Goal: Find specific page/section: Find specific page/section

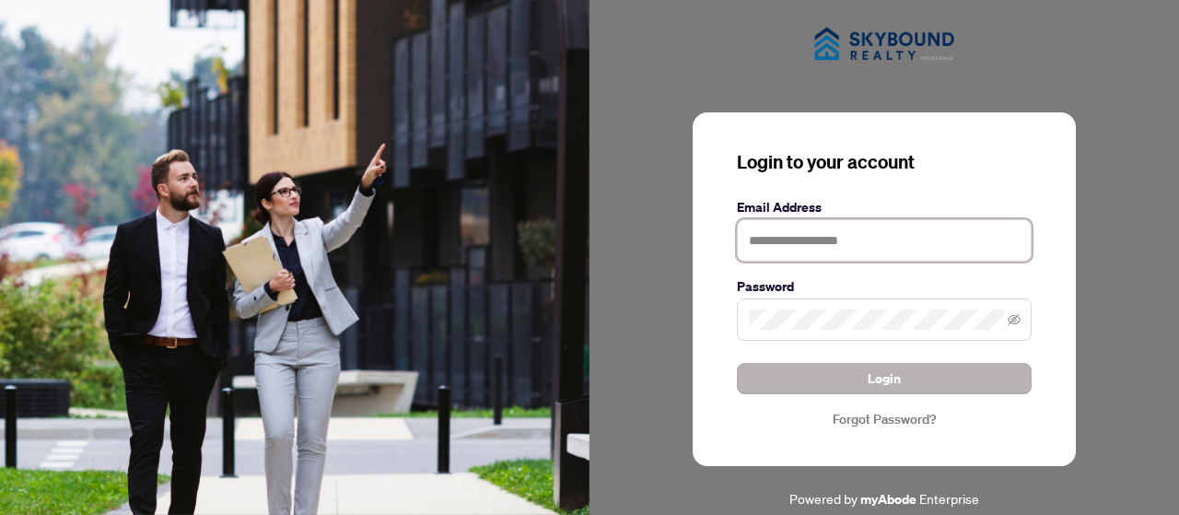
type input "**********"
click at [914, 388] on button "Login" at bounding box center [884, 378] width 295 height 31
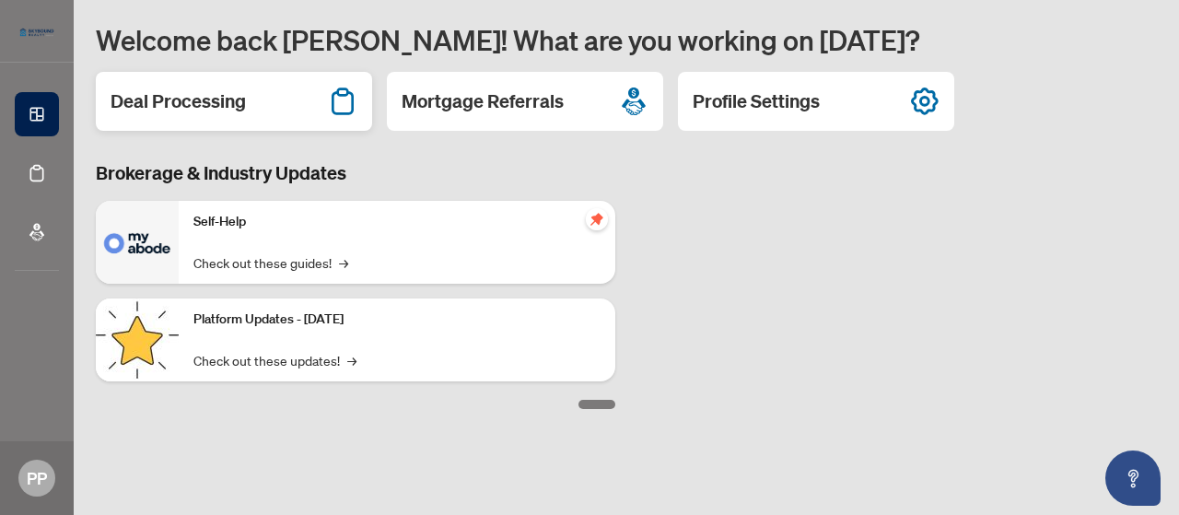
click at [287, 99] on div "Deal Processing" at bounding box center [234, 101] width 276 height 59
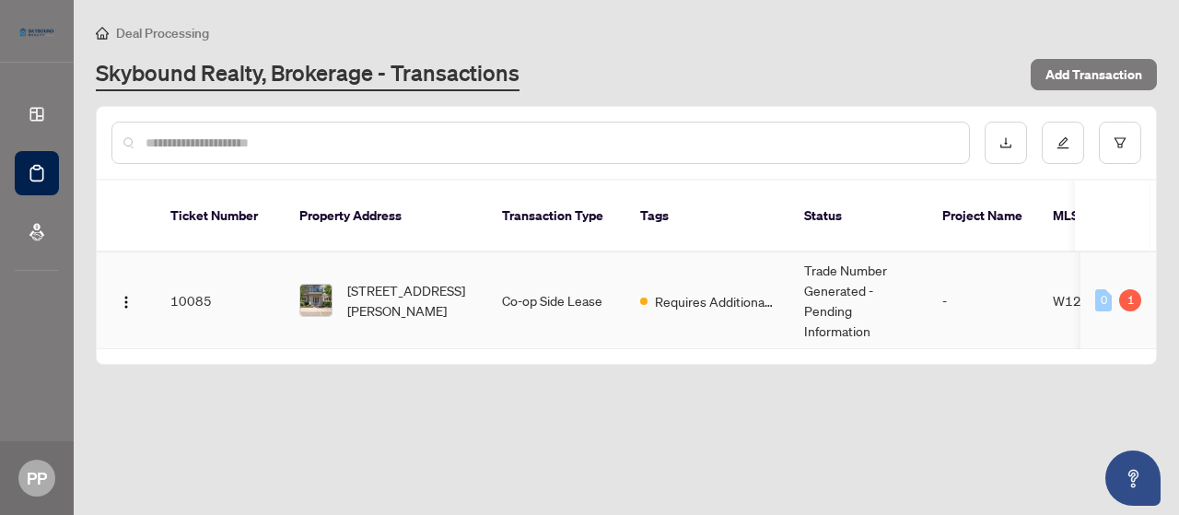
click at [549, 287] on td "Co-op Side Lease" at bounding box center [556, 300] width 138 height 97
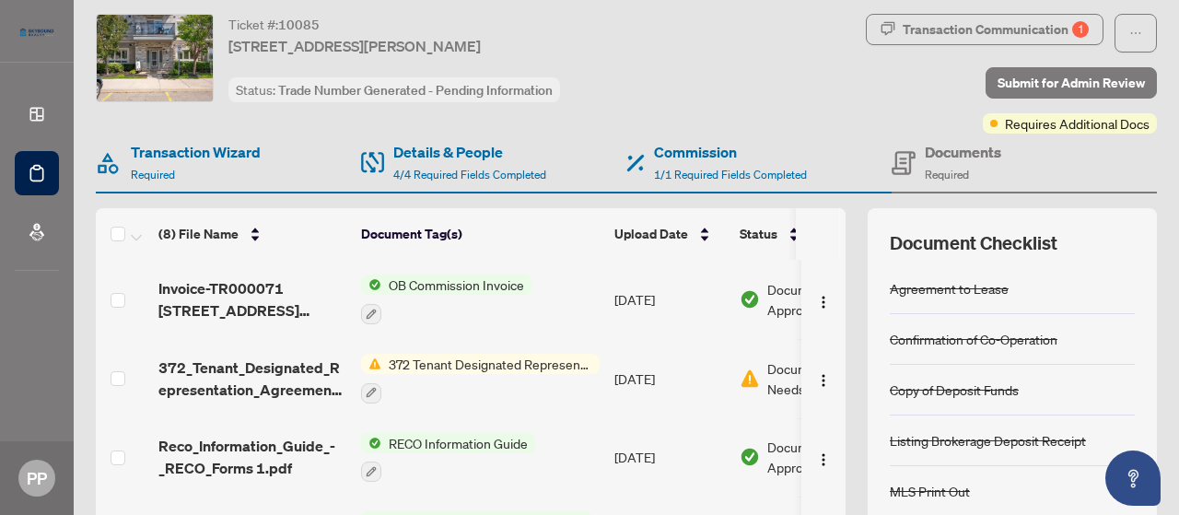
scroll to position [138, 0]
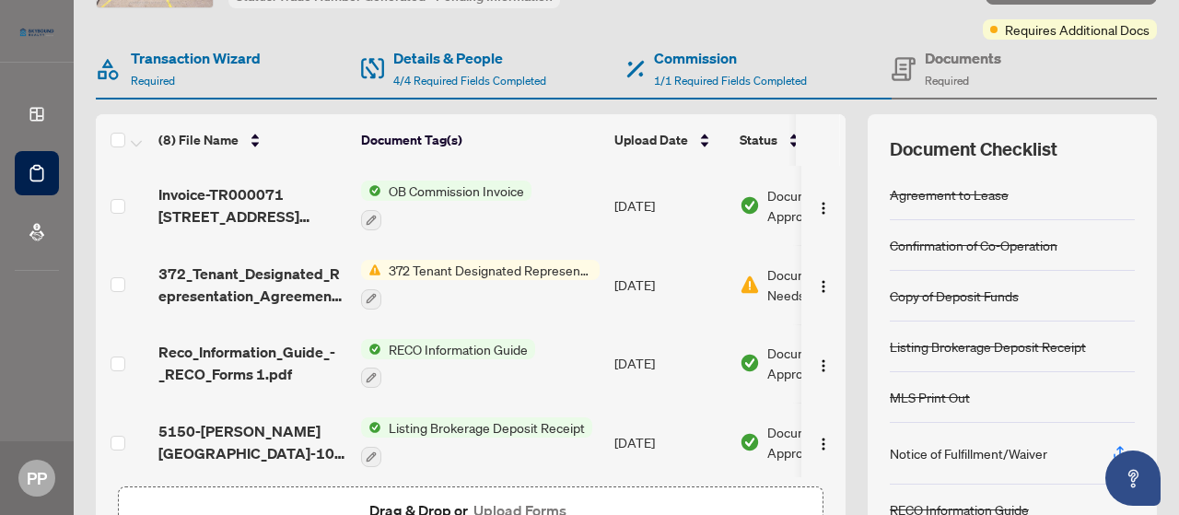
click at [558, 265] on span "372 Tenant Designated Representation Agreement with Company Schedule A" at bounding box center [490, 270] width 218 height 20
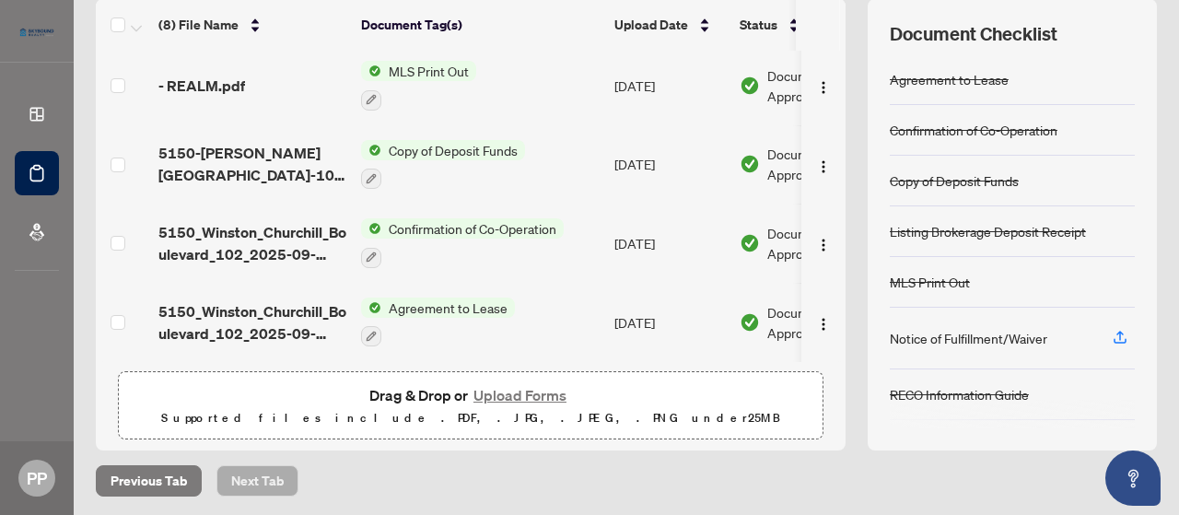
scroll to position [0, 0]
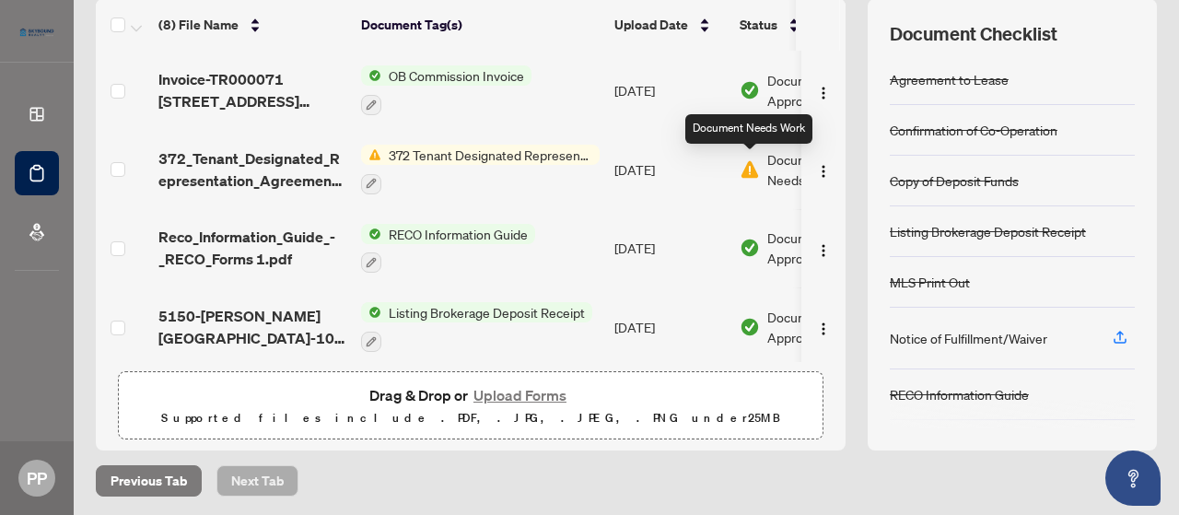
click at [753, 167] on img at bounding box center [750, 169] width 20 height 20
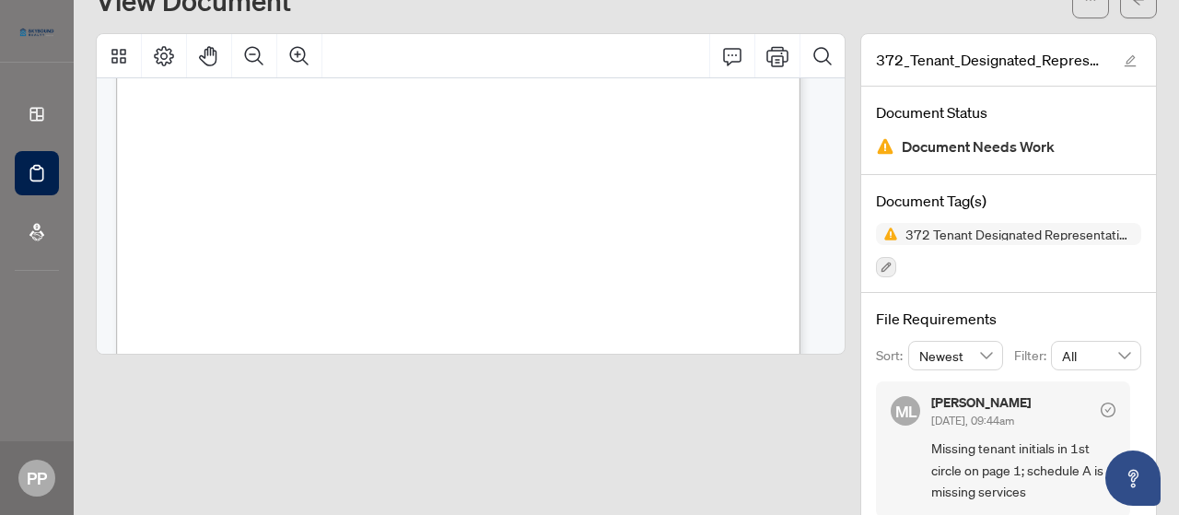
scroll to position [3385, 0]
